Goal: Find specific page/section: Find specific page/section

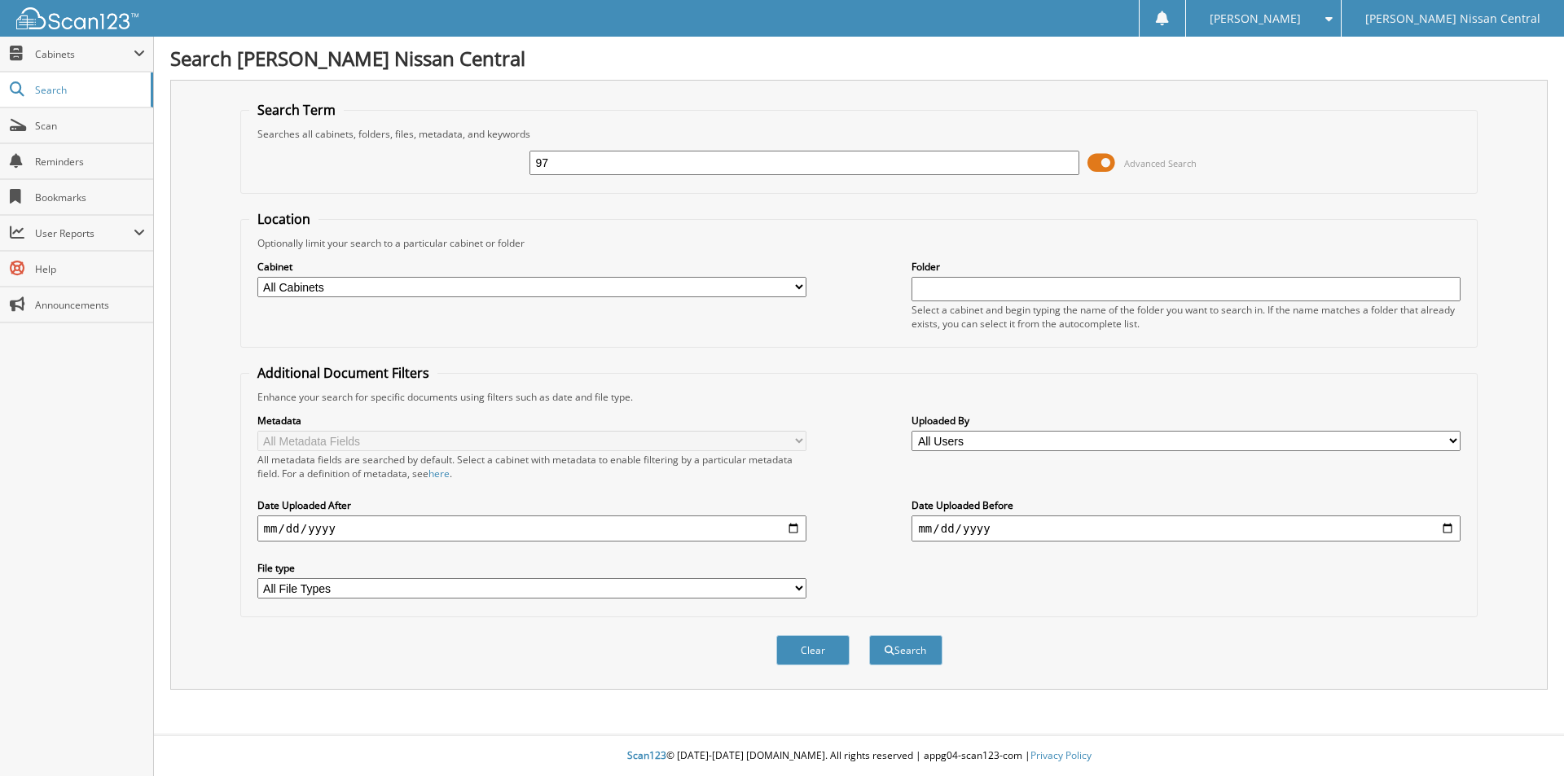
type input "9"
type input "572944"
click at [869, 635] on button "Search" at bounding box center [905, 650] width 73 height 30
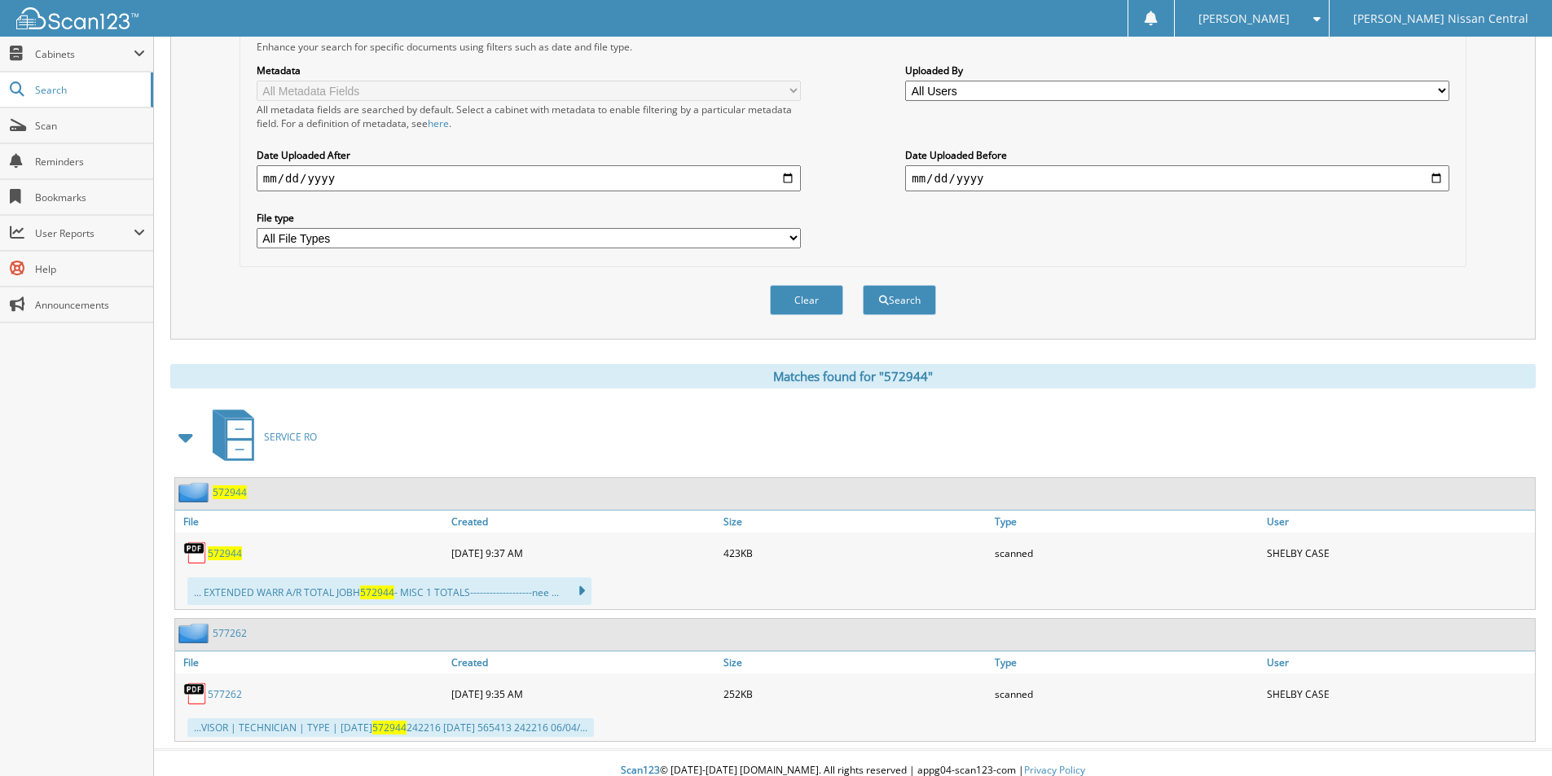
scroll to position [366, 0]
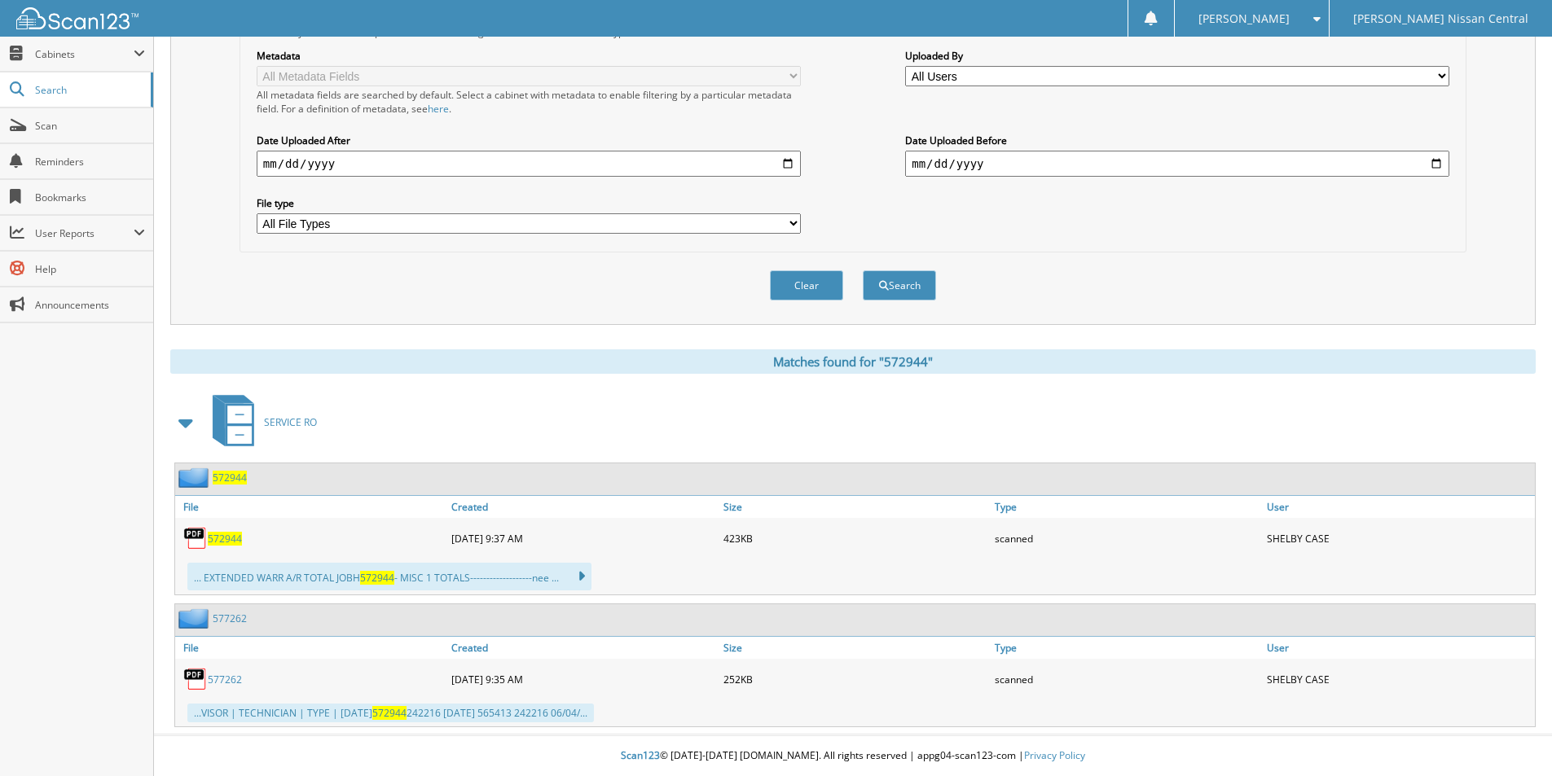
click at [229, 536] on span "572944" at bounding box center [225, 539] width 34 height 14
click at [228, 679] on link "577262" at bounding box center [225, 680] width 34 height 14
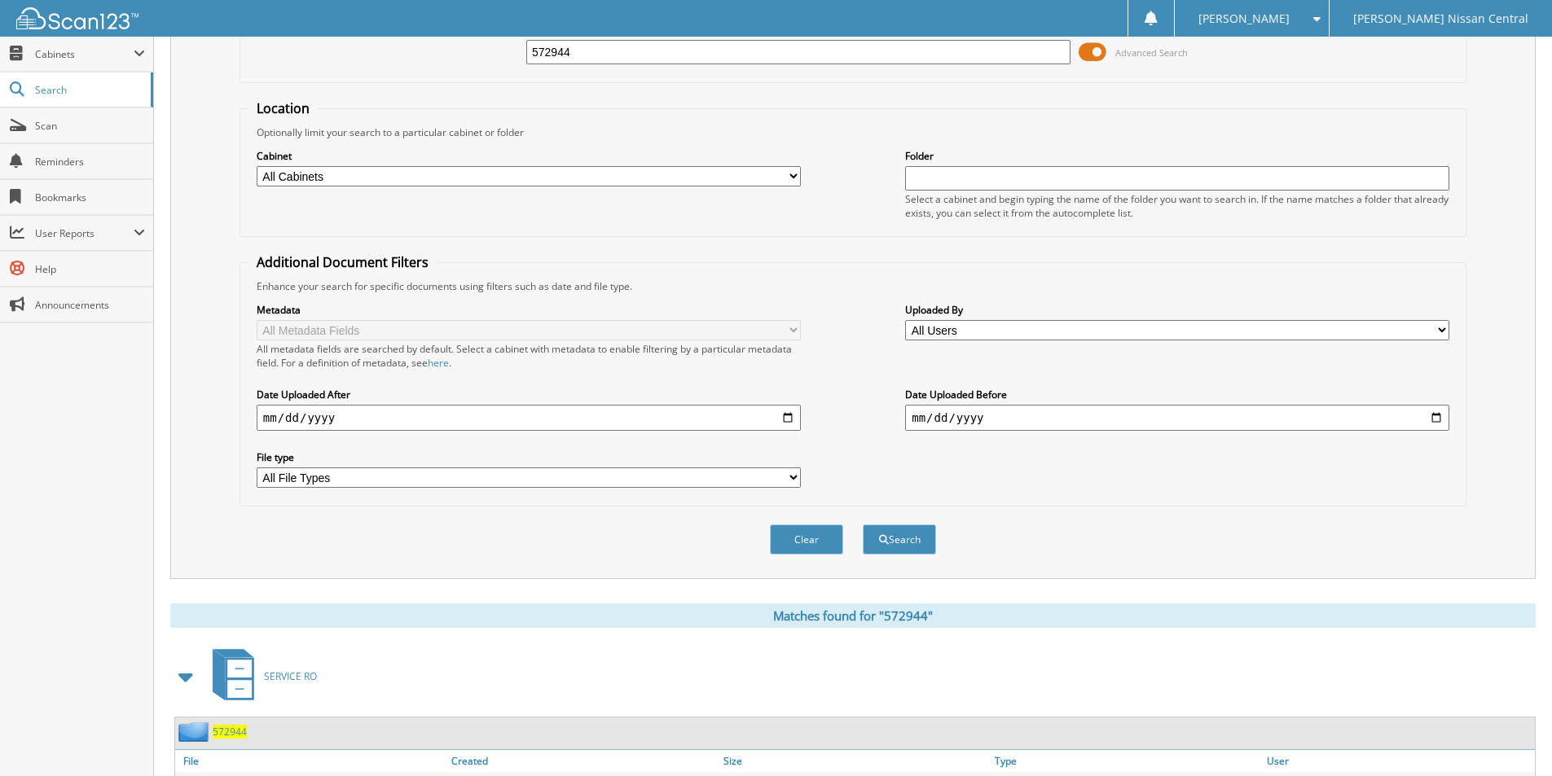
scroll to position [0, 0]
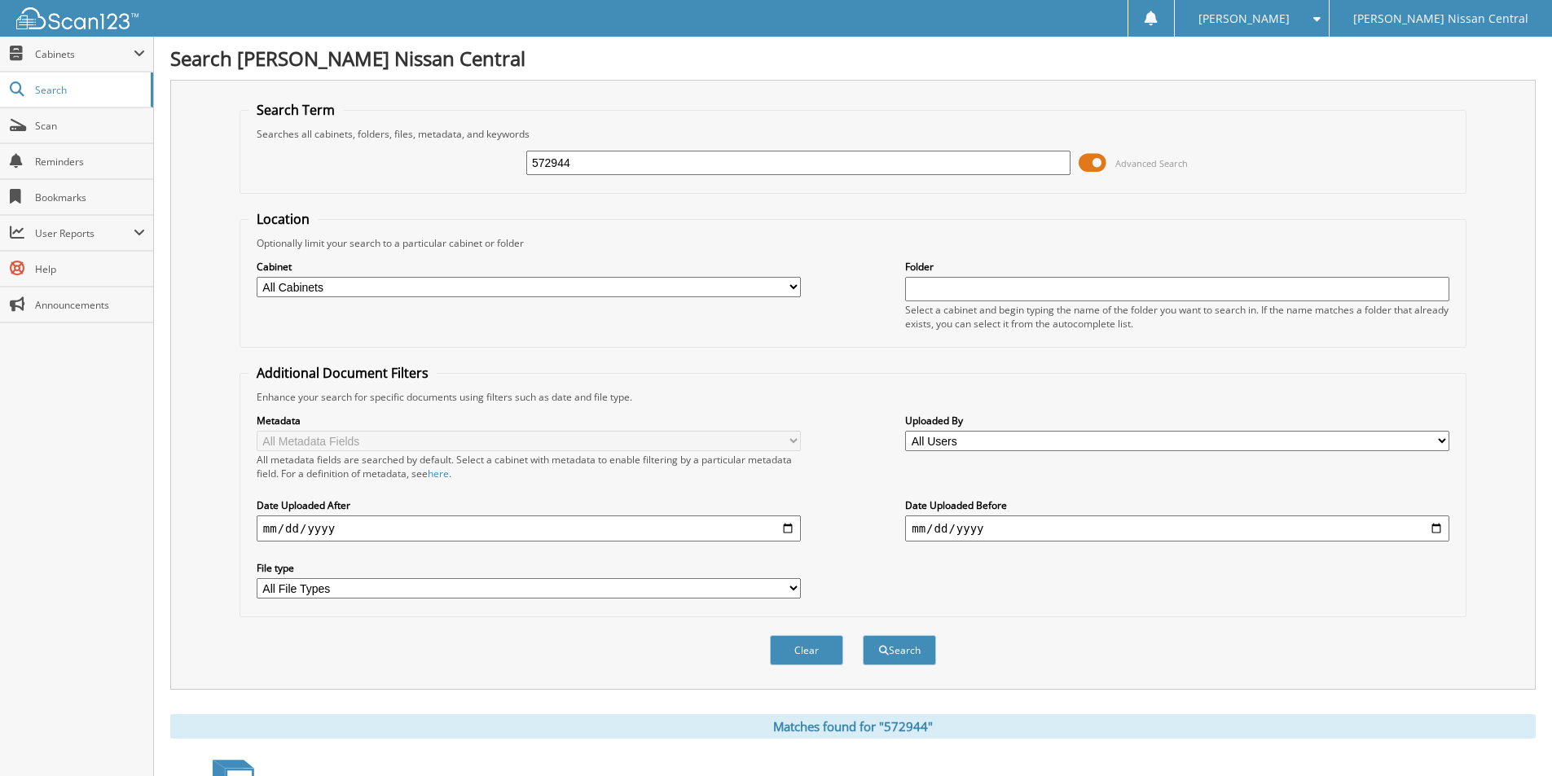
drag, startPoint x: 586, startPoint y: 165, endPoint x: 525, endPoint y: 163, distance: 60.3
click at [525, 163] on div "572944 Advanced Search" at bounding box center [852, 163] width 1209 height 44
type input "573256"
click at [863, 635] on button "Search" at bounding box center [899, 650] width 73 height 30
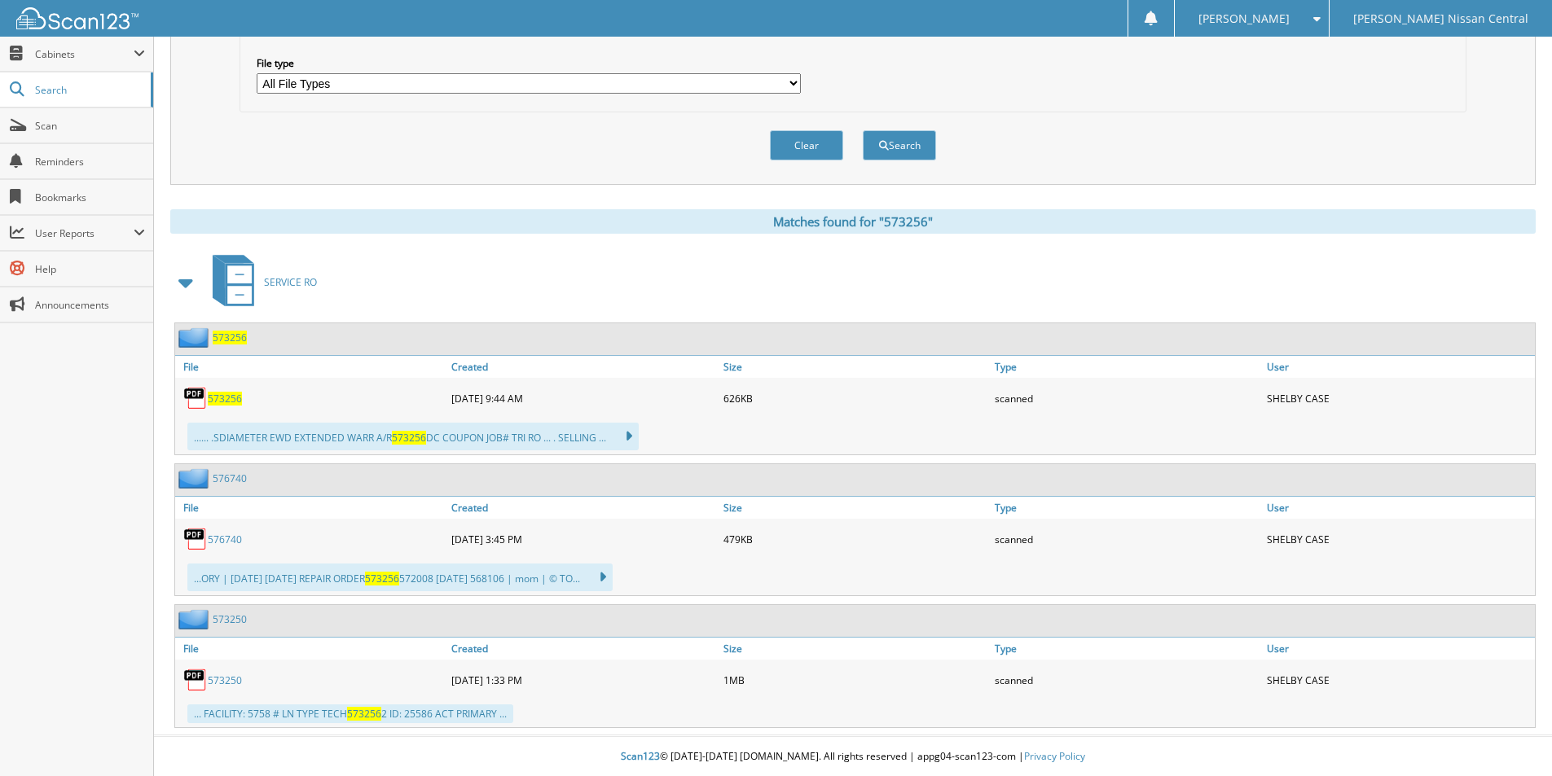
scroll to position [507, 0]
click at [239, 402] on span "573256" at bounding box center [225, 398] width 34 height 14
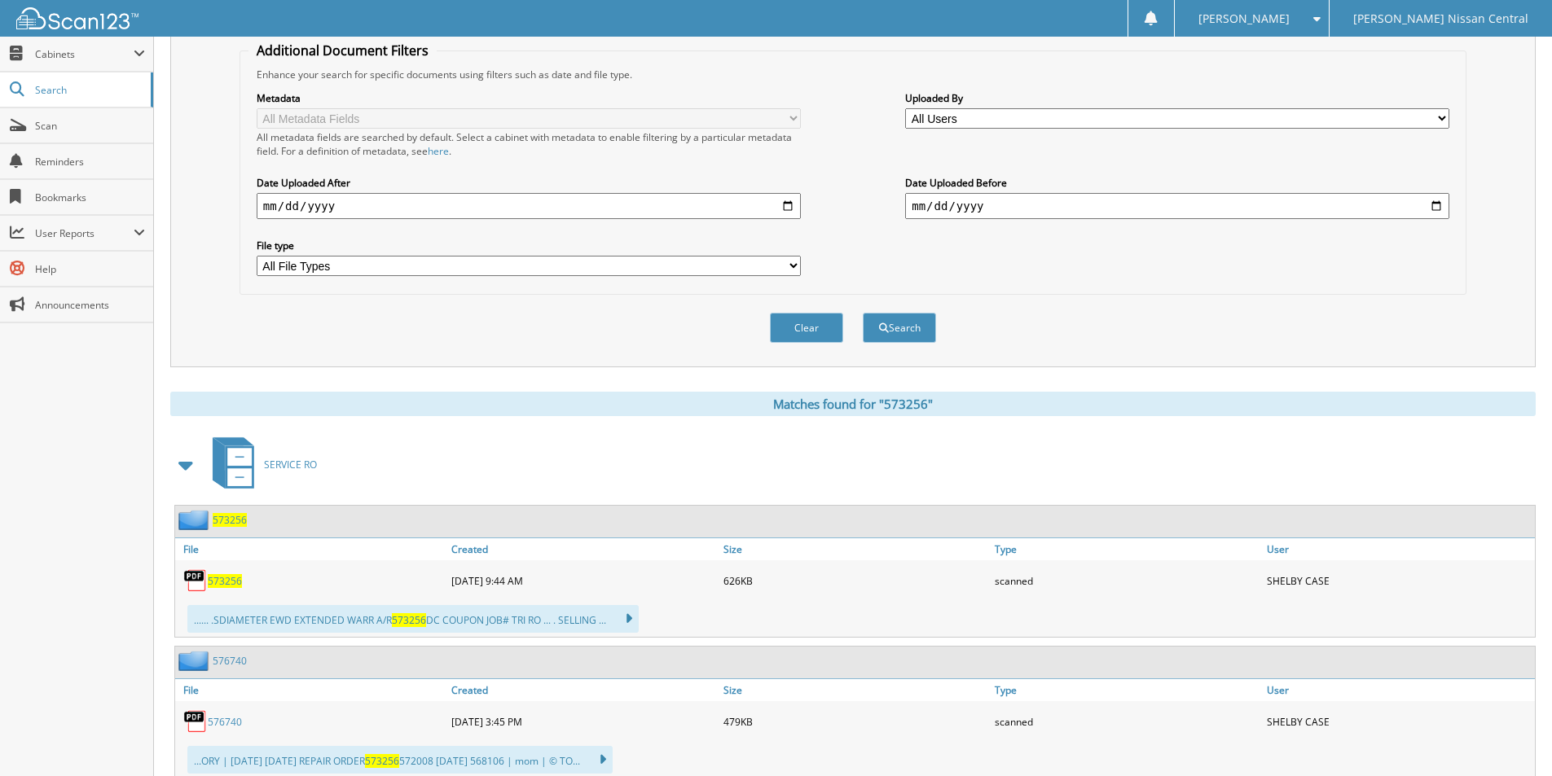
scroll to position [0, 0]
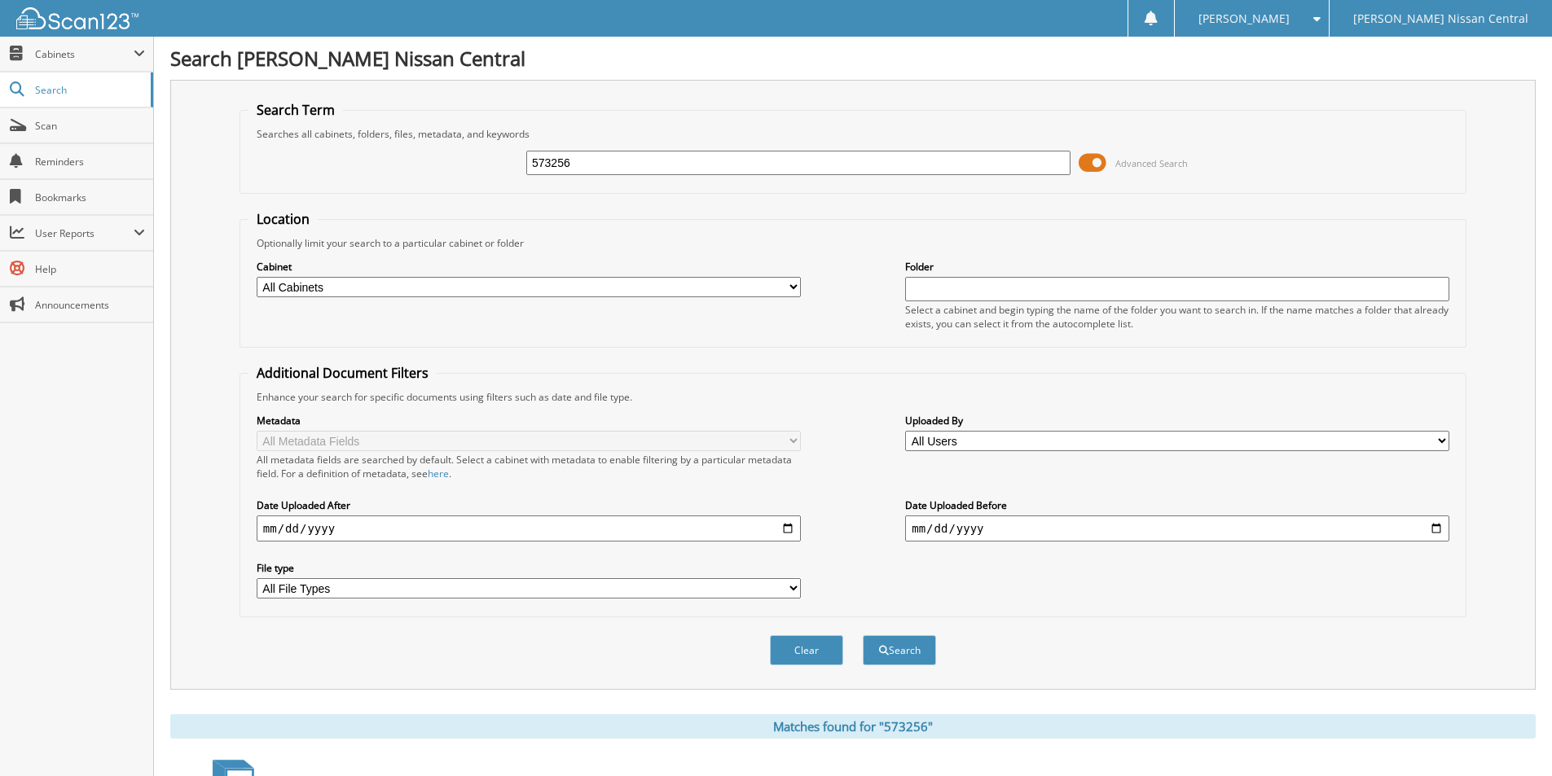
drag, startPoint x: 579, startPoint y: 163, endPoint x: 517, endPoint y: 163, distance: 61.9
click at [517, 163] on div "573256 Advanced Search" at bounding box center [852, 163] width 1209 height 44
type input "574995"
click at [863, 635] on button "Search" at bounding box center [899, 650] width 73 height 30
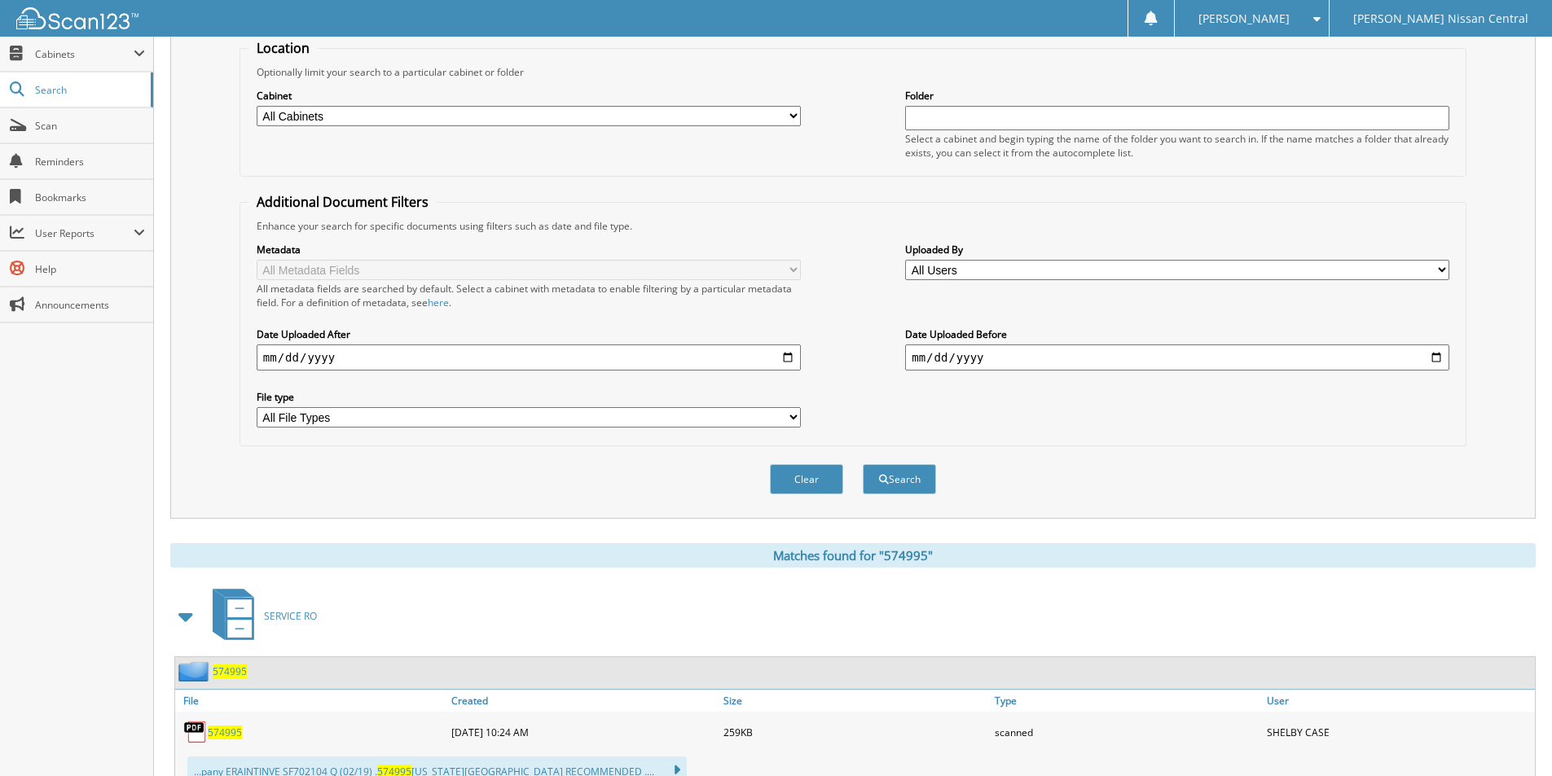
scroll to position [234, 0]
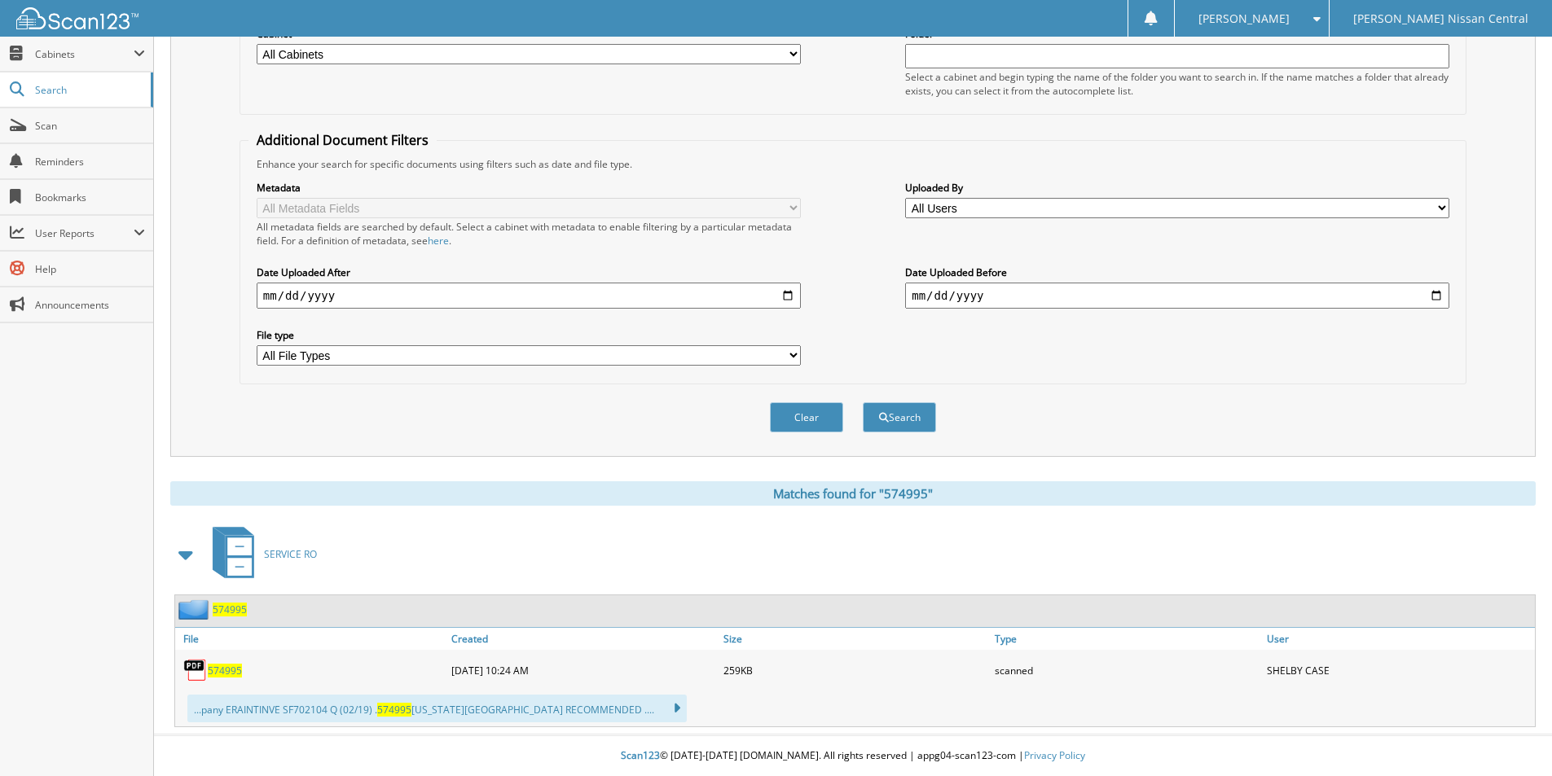
click at [223, 671] on span "574995" at bounding box center [225, 671] width 34 height 14
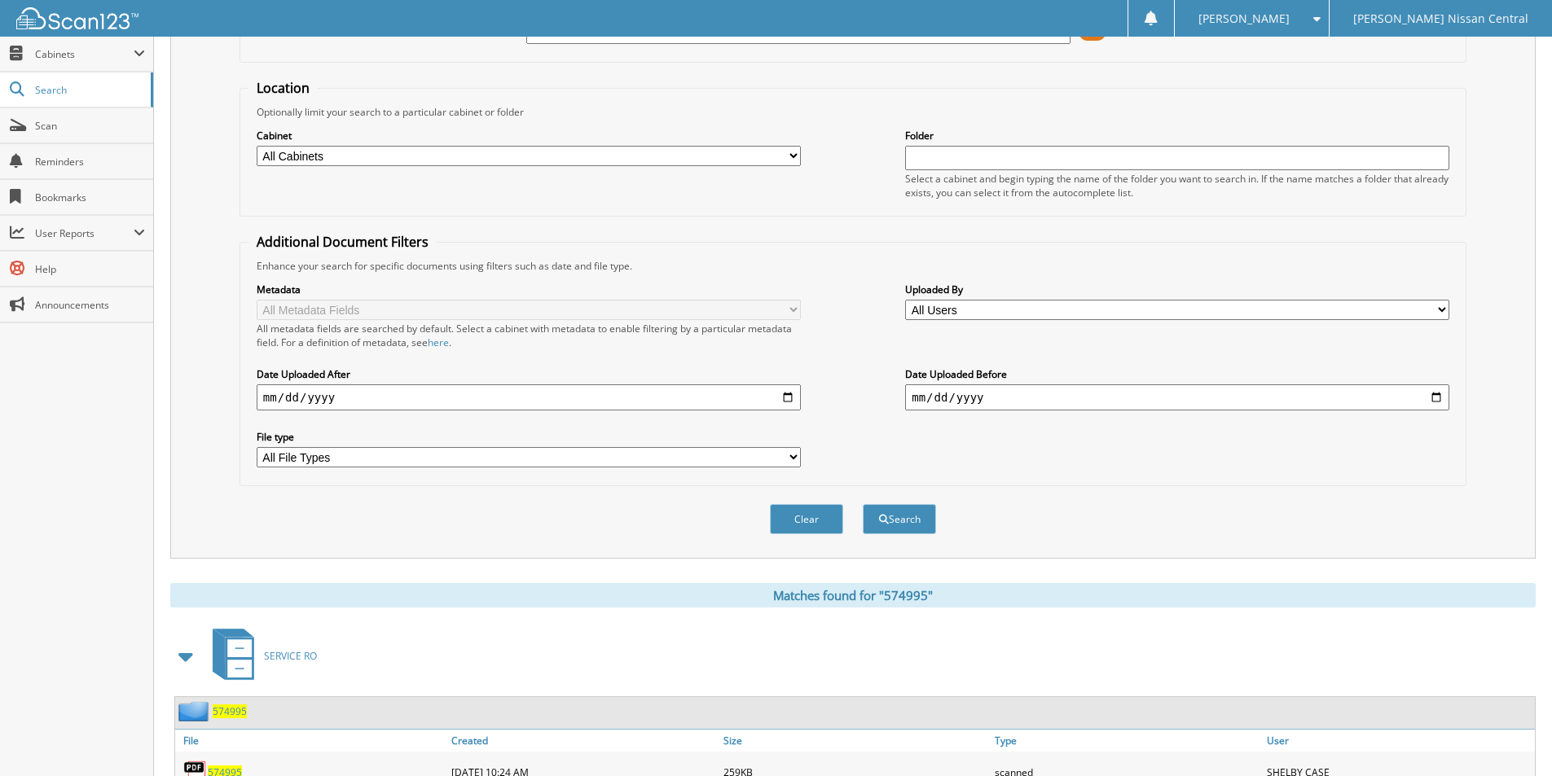
scroll to position [0, 0]
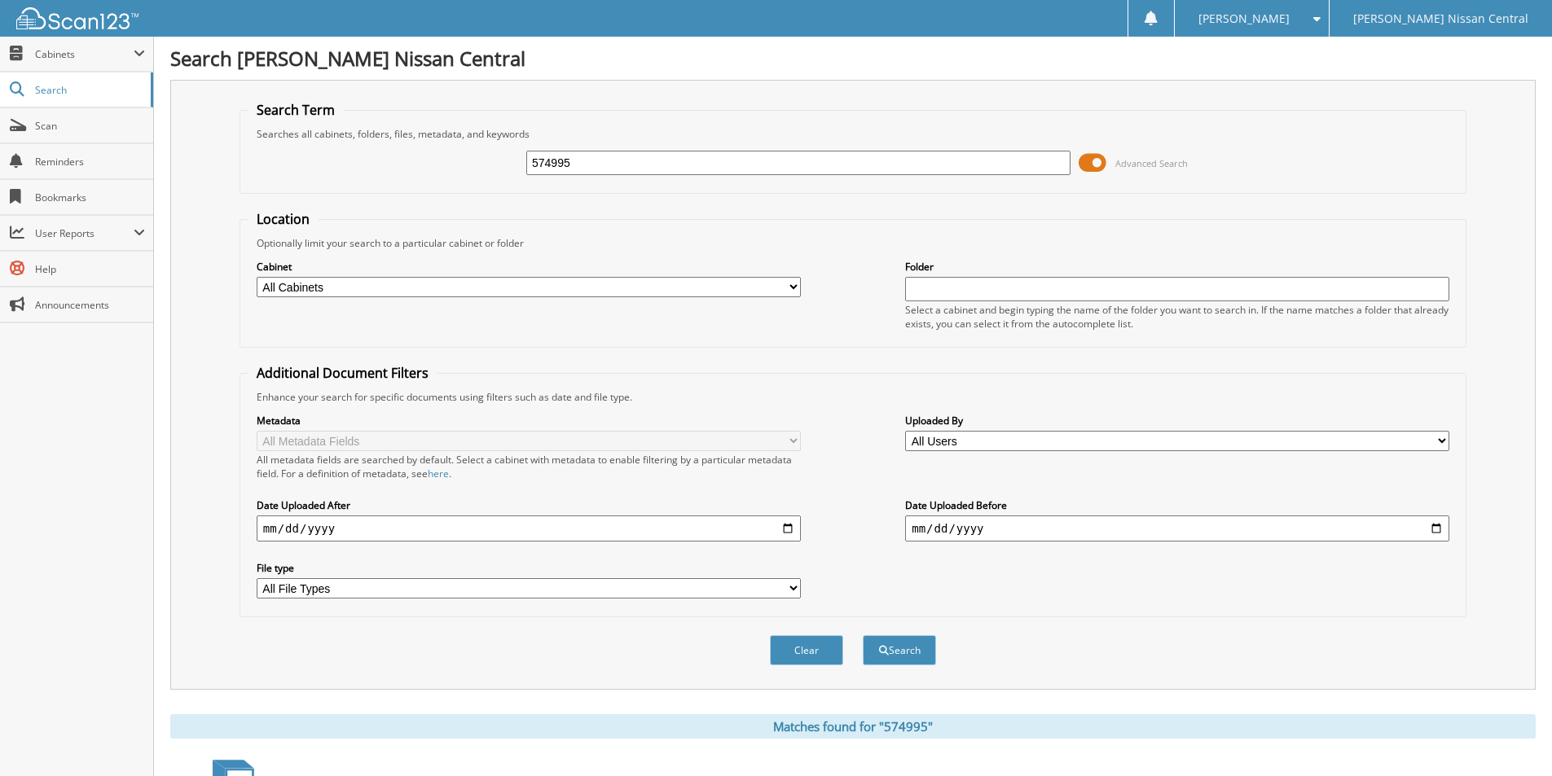
drag, startPoint x: 576, startPoint y: 169, endPoint x: 532, endPoint y: 169, distance: 44.0
click at [532, 169] on input "574995" at bounding box center [798, 163] width 544 height 24
type input "572360"
click at [863, 635] on button "Search" at bounding box center [899, 650] width 73 height 30
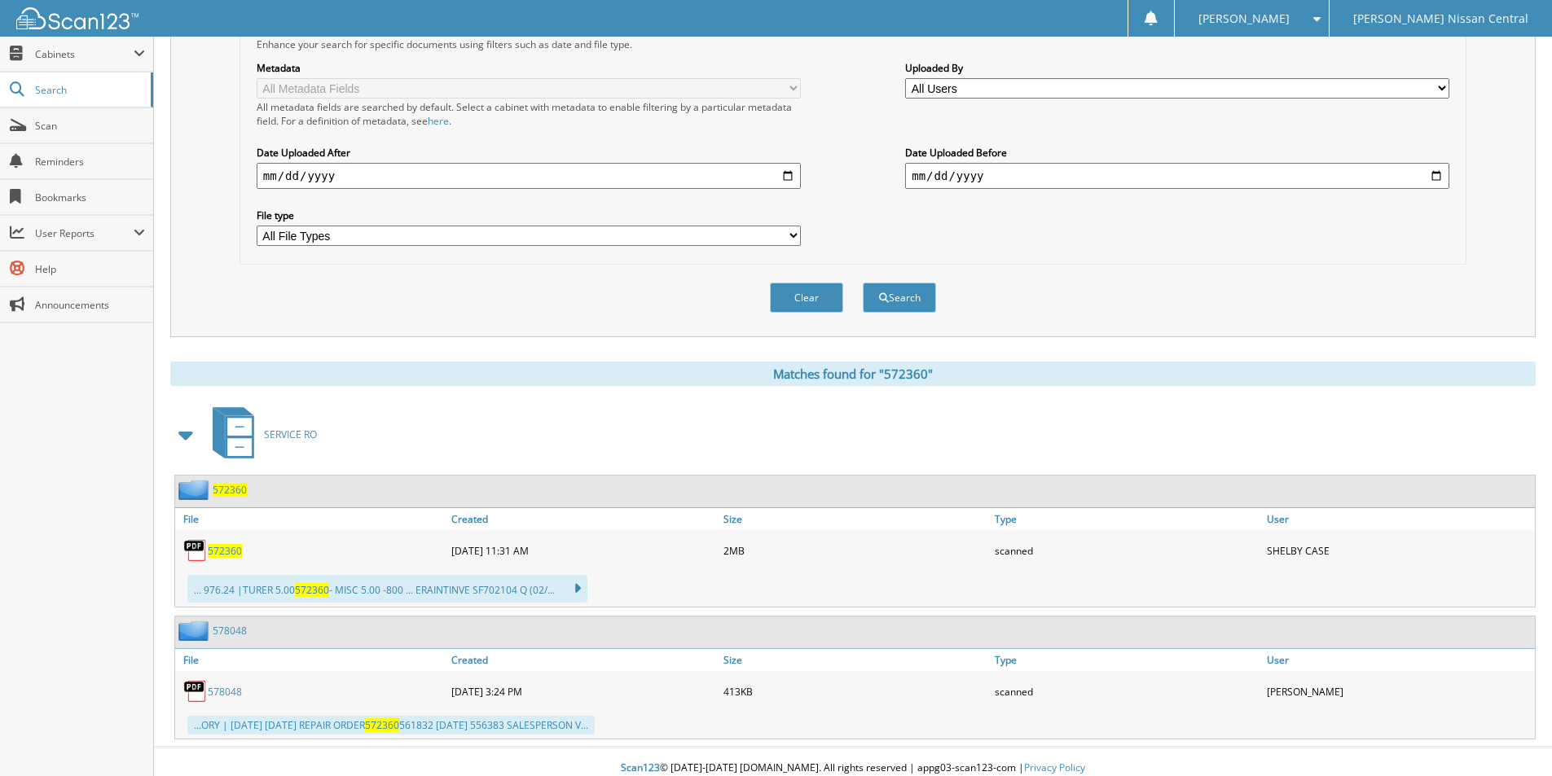
scroll to position [366, 0]
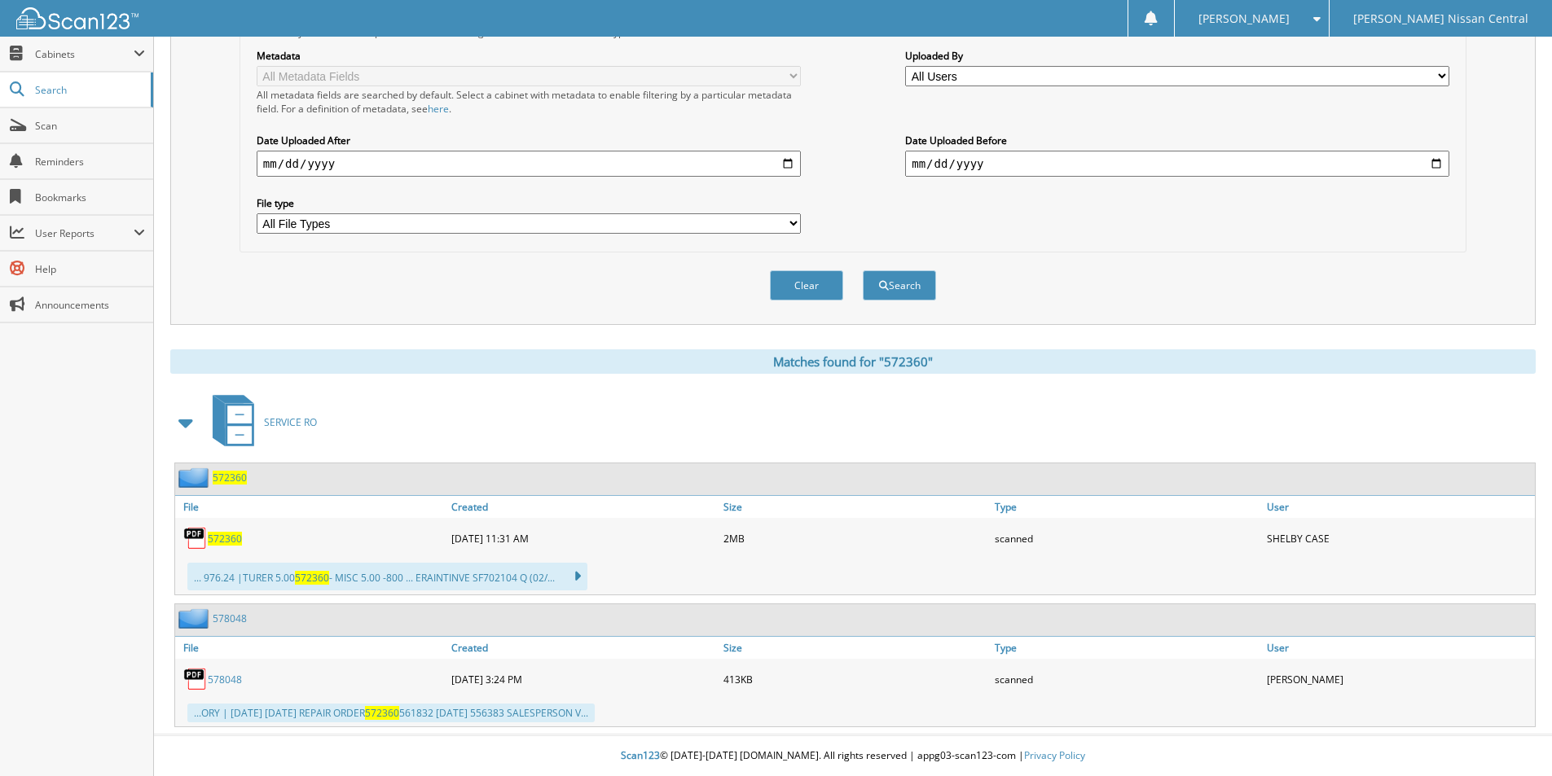
click at [219, 541] on span "572360" at bounding box center [225, 539] width 34 height 14
